Goal: Check status: Check status

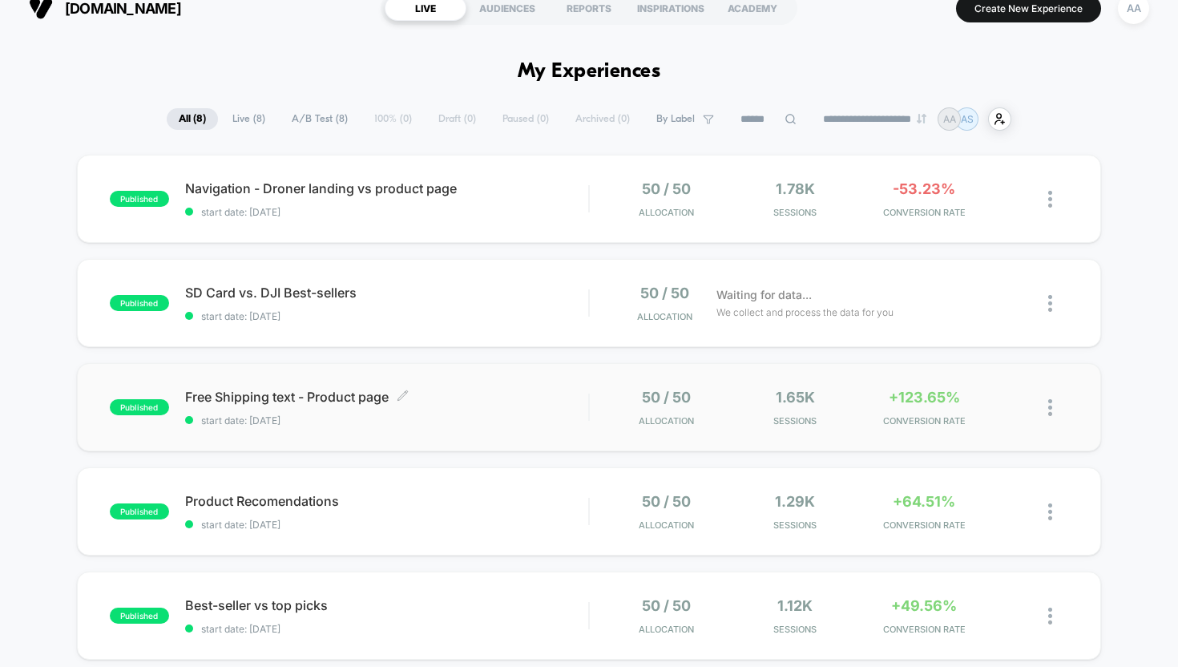
scroll to position [22, 0]
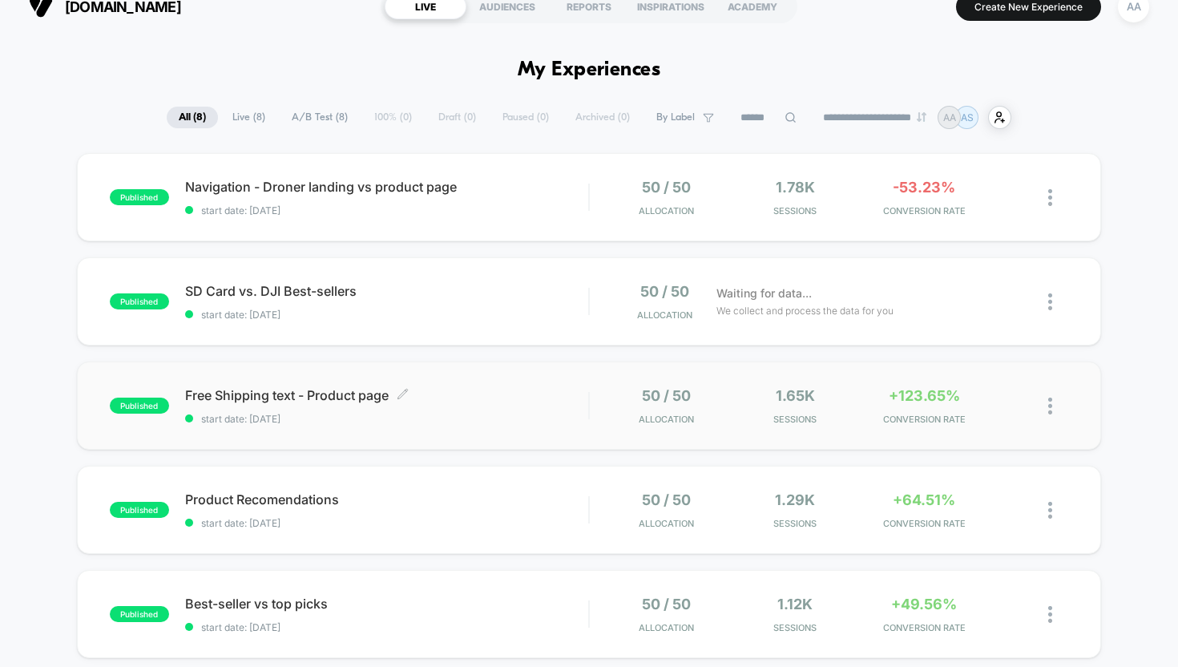
click at [474, 410] on div "Free Shipping text - Product page Click to edit experience details Click to edi…" at bounding box center [387, 406] width 404 height 38
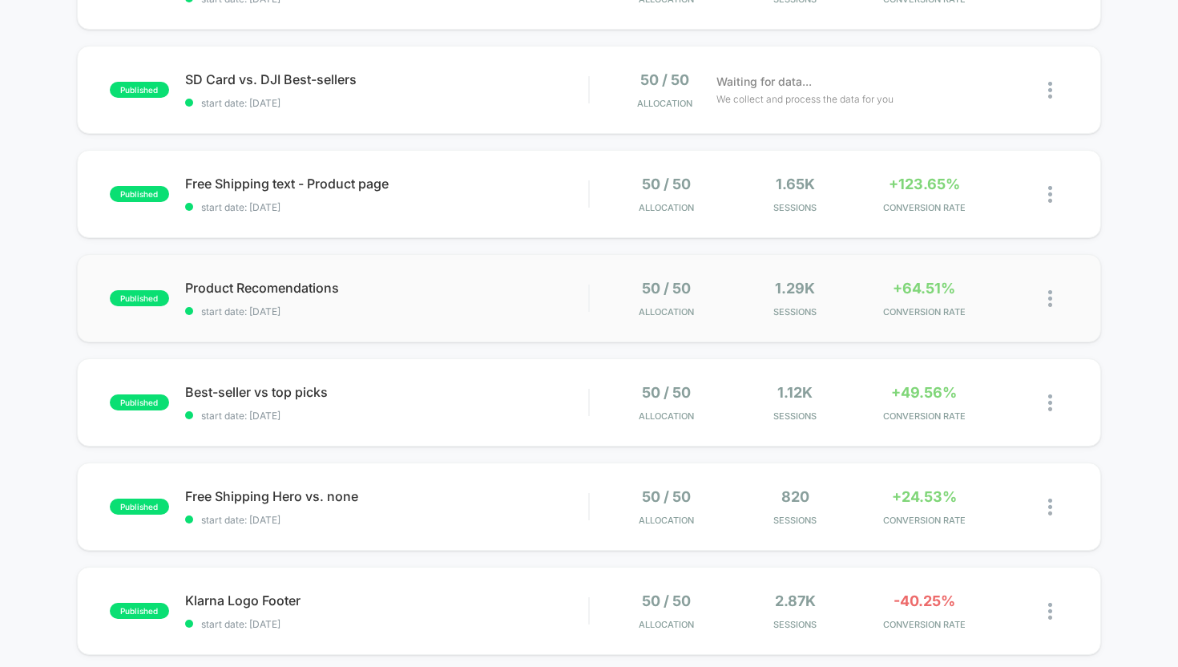
scroll to position [232, 0]
click at [489, 316] on span "start date: [DATE]" at bounding box center [387, 313] width 404 height 12
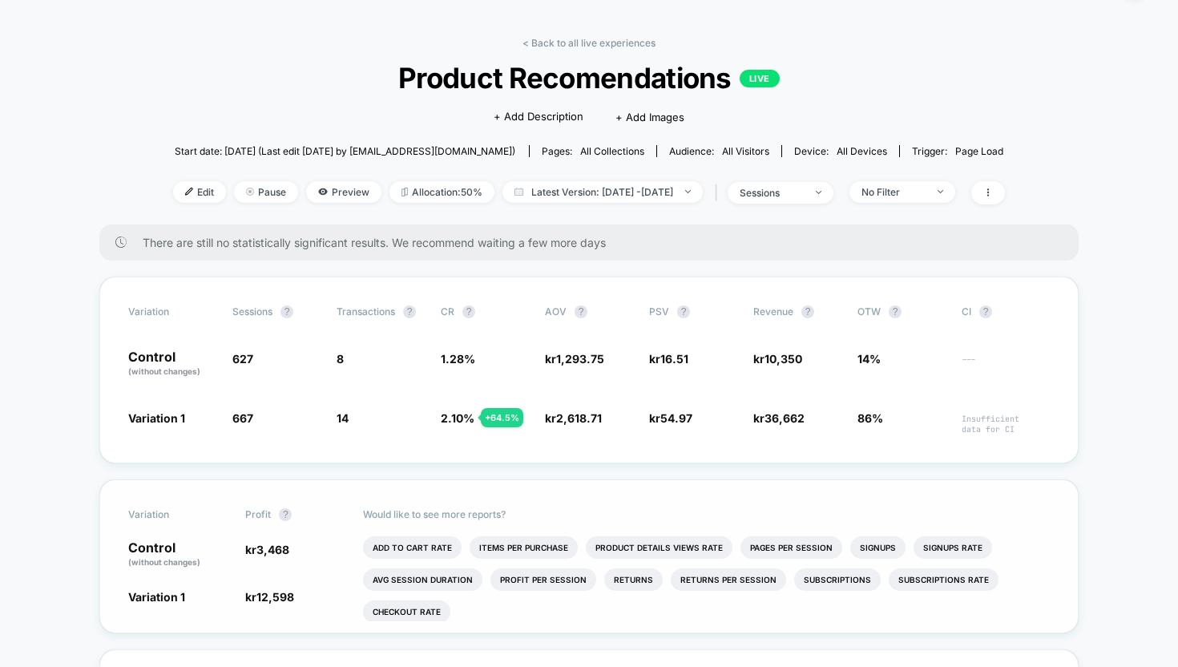
scroll to position [51, 0]
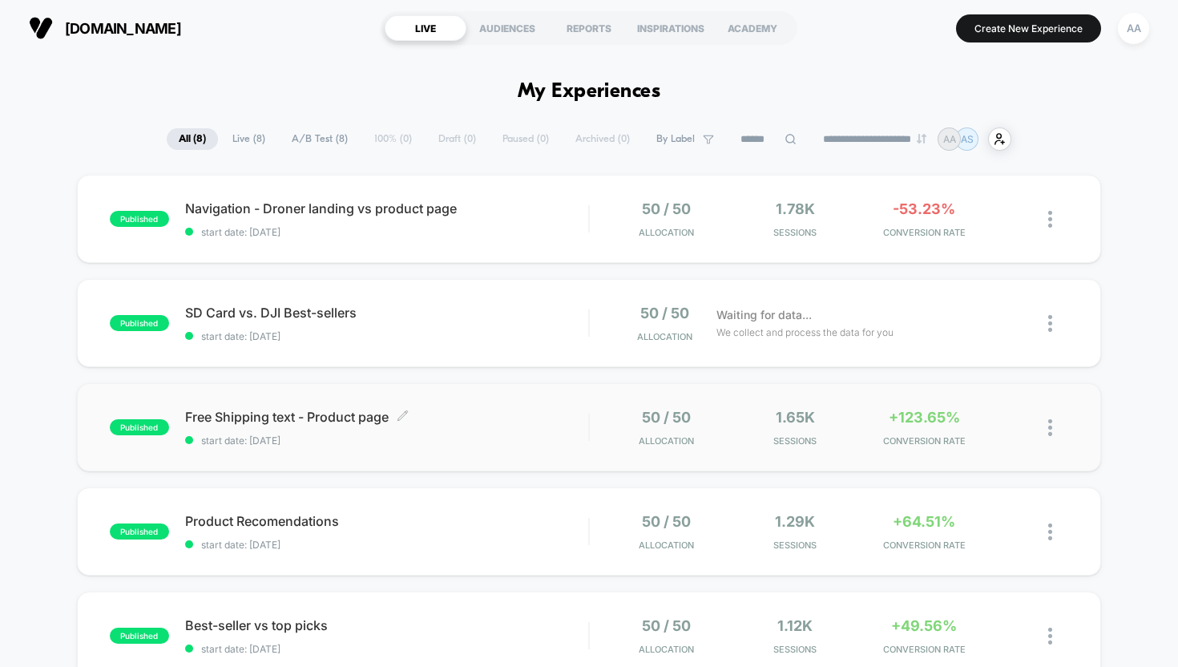
click at [423, 435] on span "start date: [DATE]" at bounding box center [387, 440] width 404 height 12
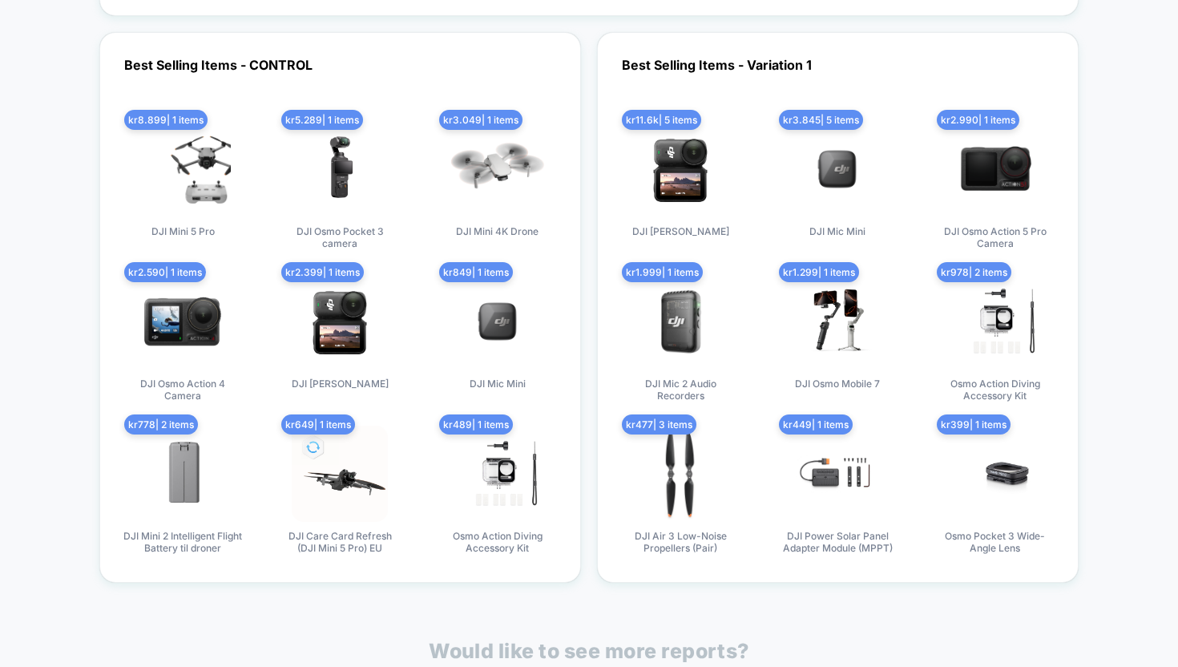
scroll to position [2579, 0]
